Goal: Find specific page/section: Find specific page/section

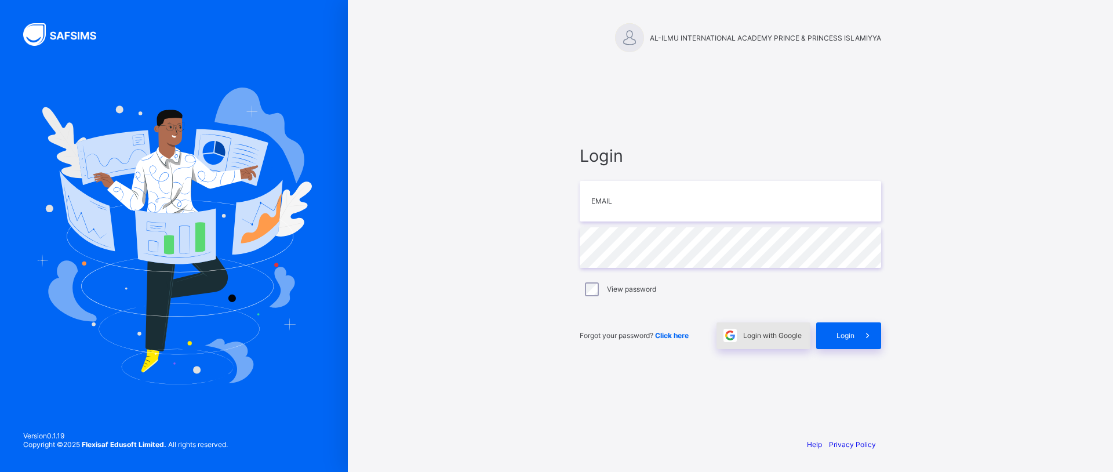
click at [761, 337] on span "Login with Google" at bounding box center [772, 335] width 59 height 9
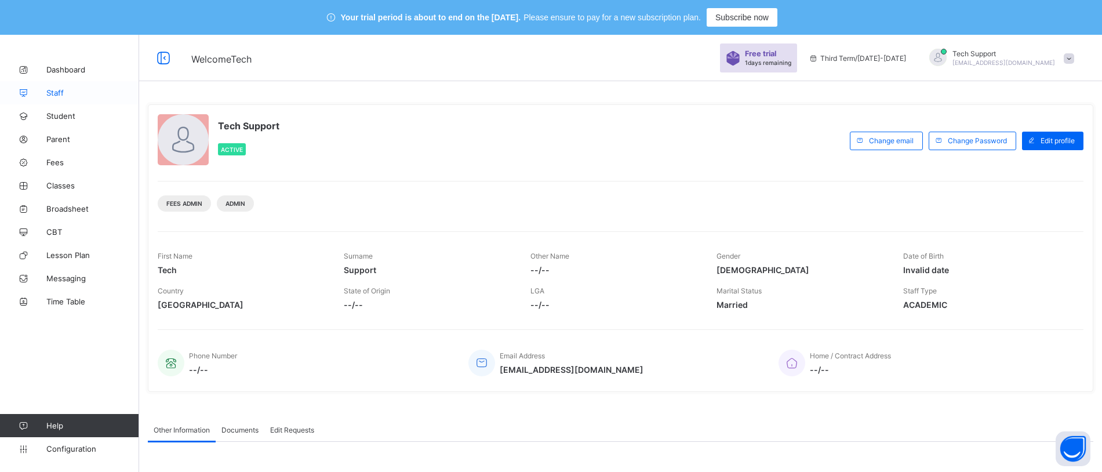
click at [48, 89] on span "Staff" at bounding box center [92, 92] width 93 height 9
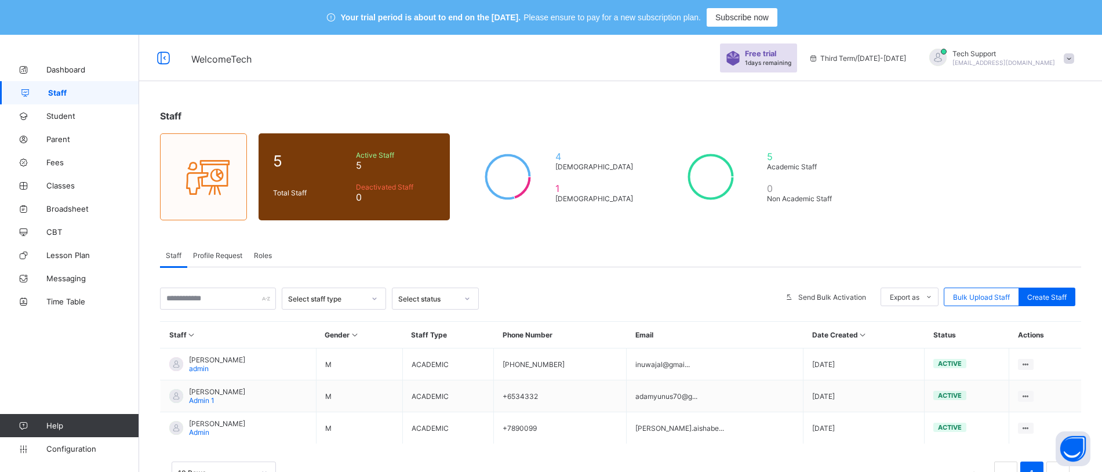
scroll to position [42, 0]
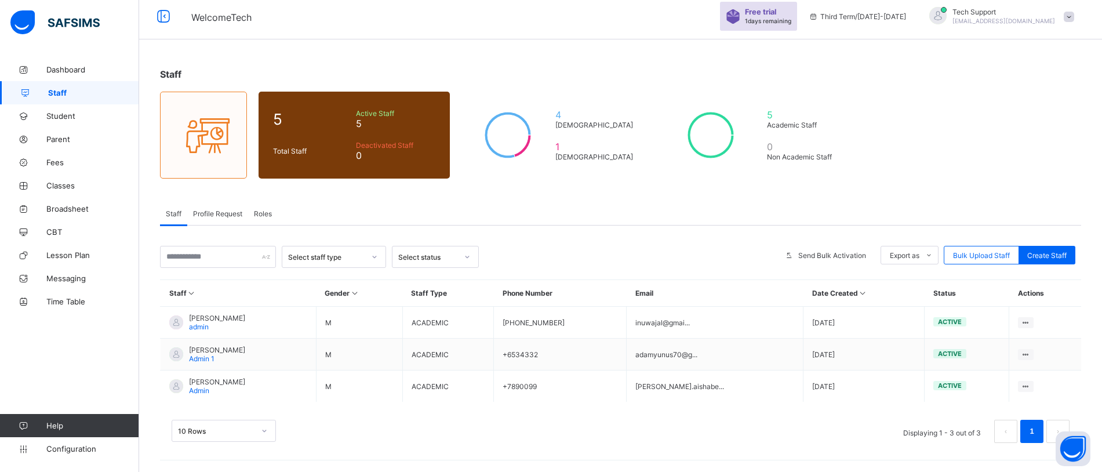
click at [858, 289] on icon at bounding box center [863, 293] width 10 height 9
click at [858, 290] on icon at bounding box center [863, 293] width 10 height 9
